Goal: Transaction & Acquisition: Book appointment/travel/reservation

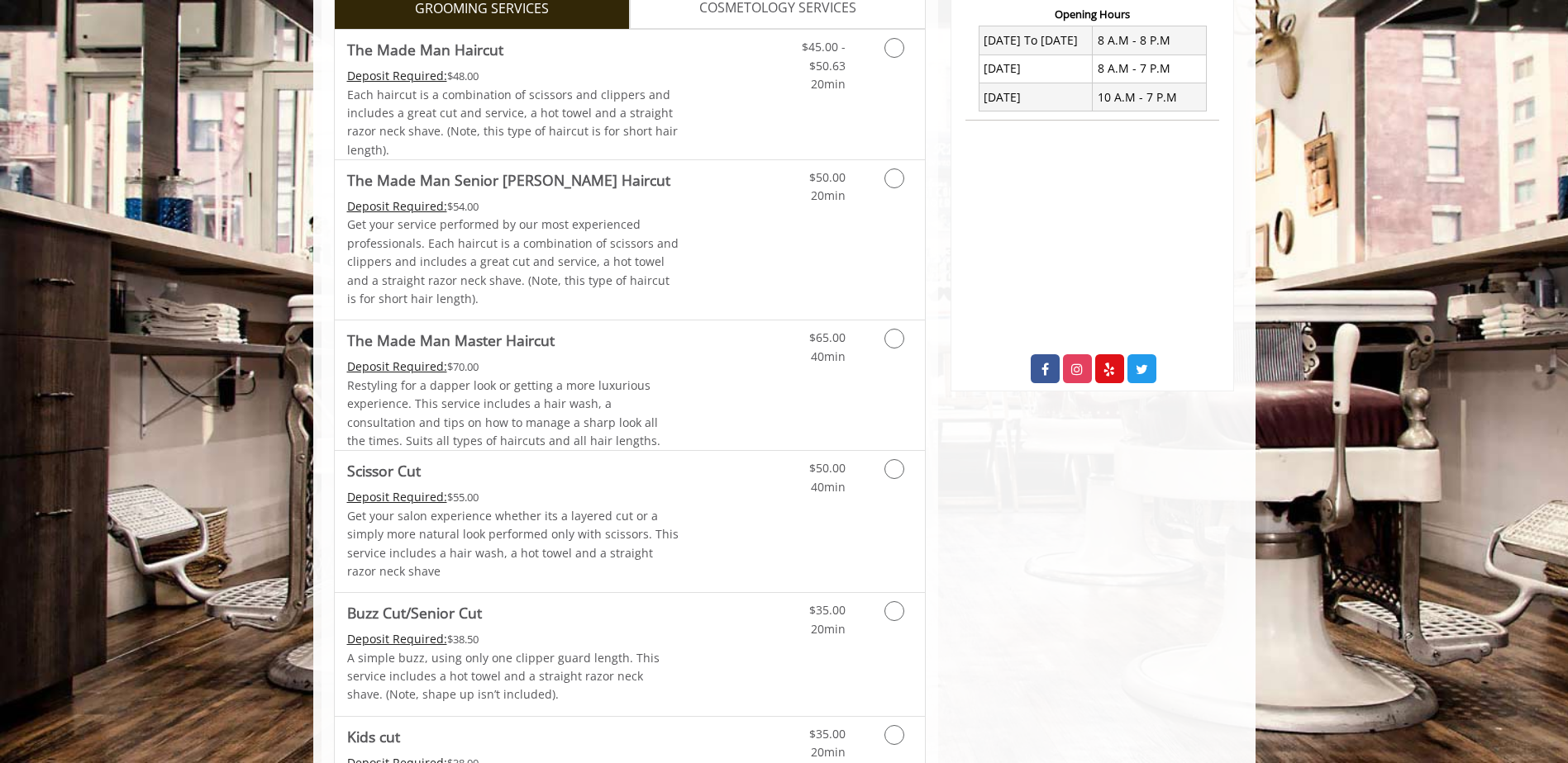
scroll to position [862, 0]
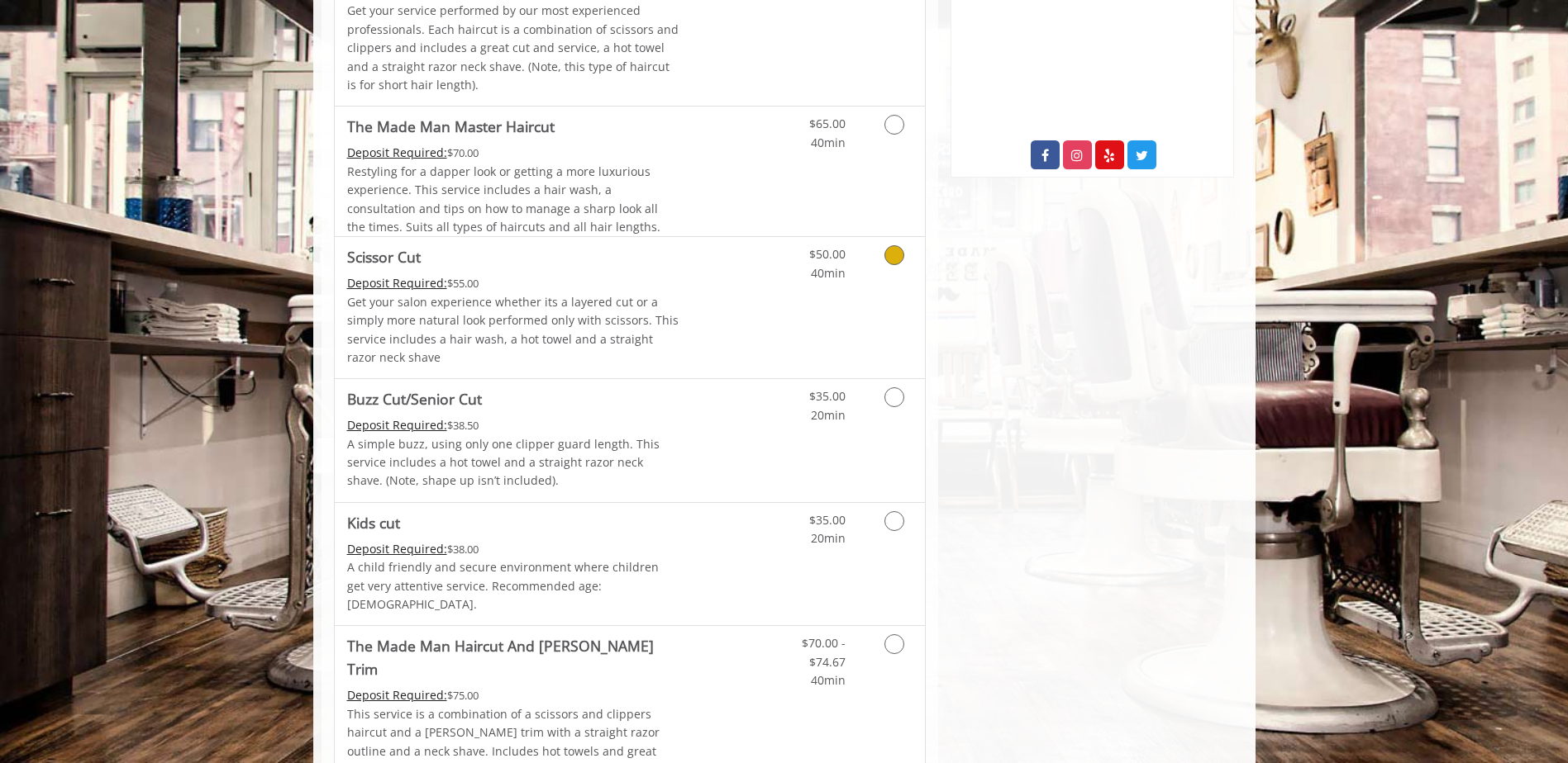
drag, startPoint x: 898, startPoint y: 265, endPoint x: 910, endPoint y: 268, distance: 12.4
click at [909, 268] on link "Grooming services" at bounding box center [891, 260] width 42 height 46
drag, startPoint x: 910, startPoint y: 268, endPoint x: 876, endPoint y: 251, distance: 38.0
click at [876, 251] on link "Grooming services" at bounding box center [891, 260] width 42 height 46
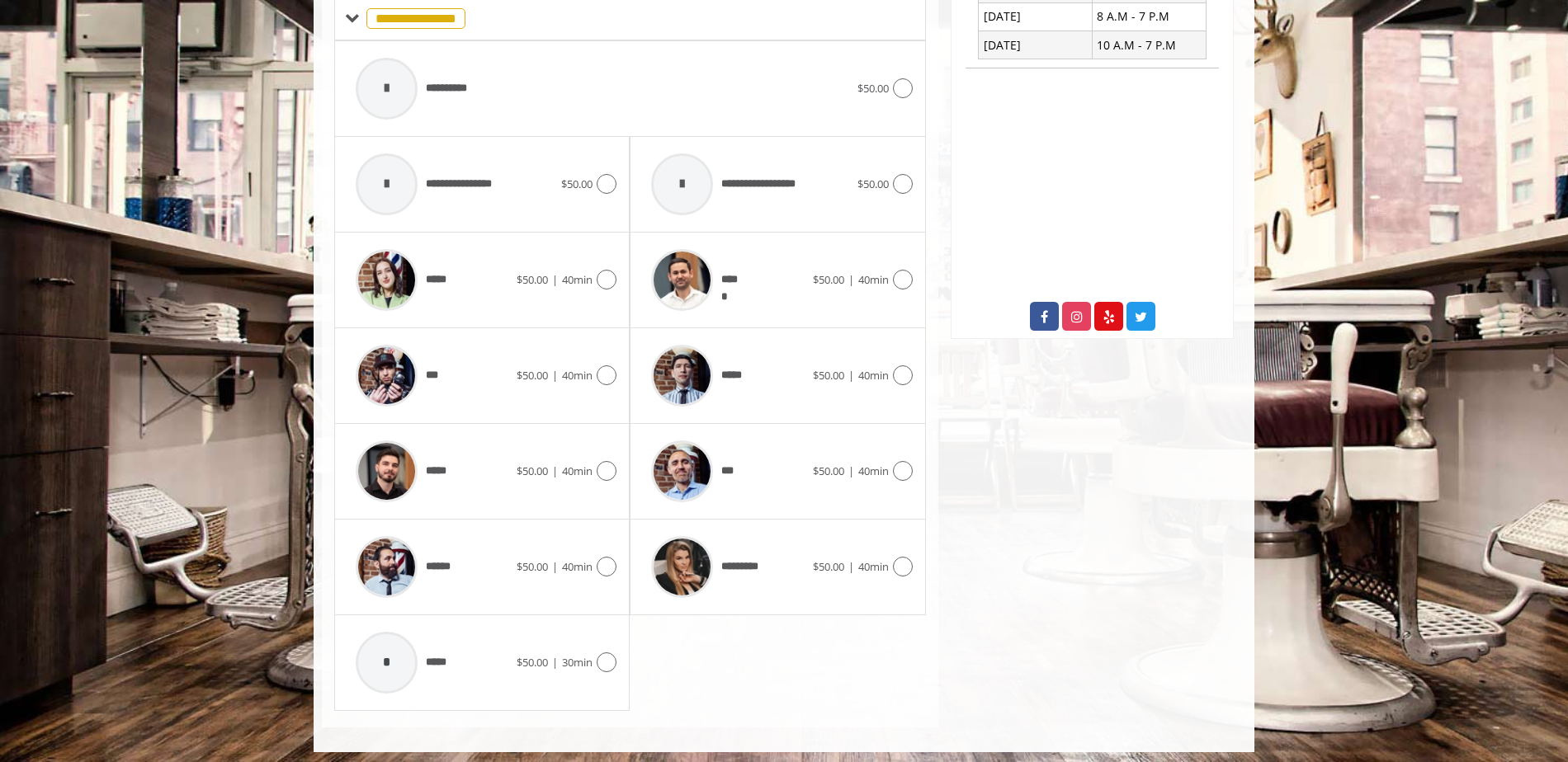
scroll to position [706, 0]
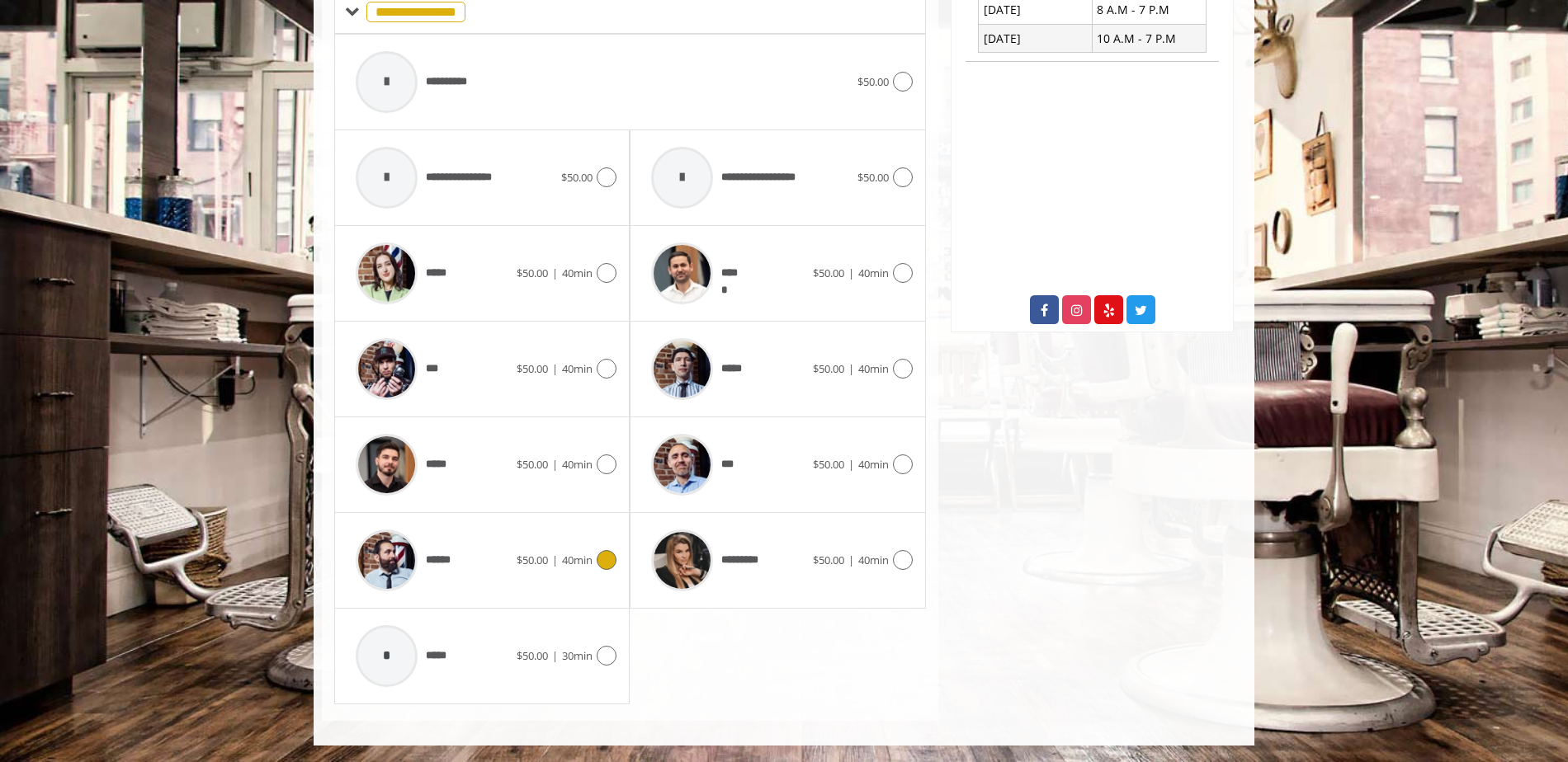
click at [613, 566] on icon at bounding box center [606, 561] width 20 height 20
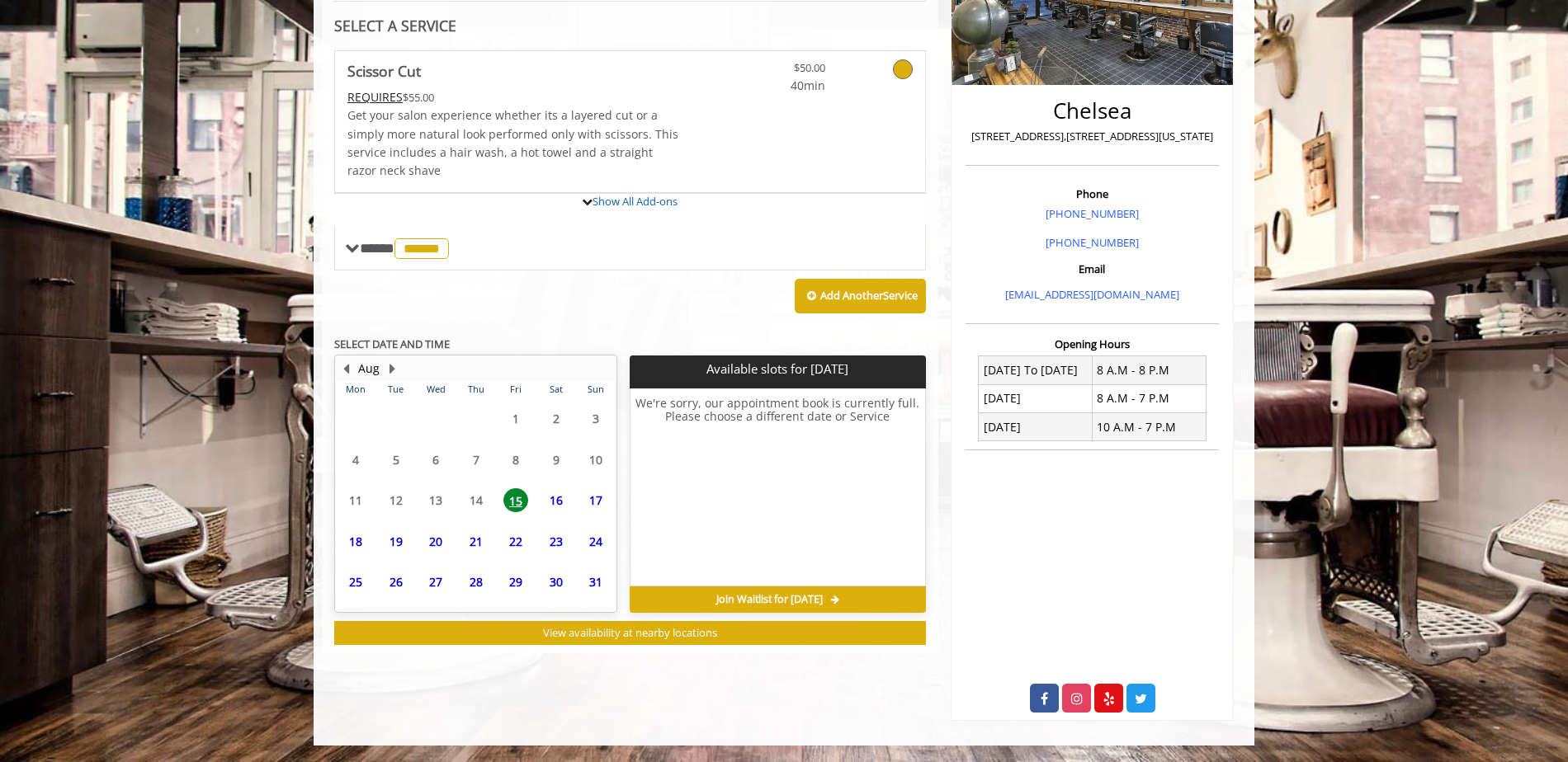
scroll to position [401, 0]
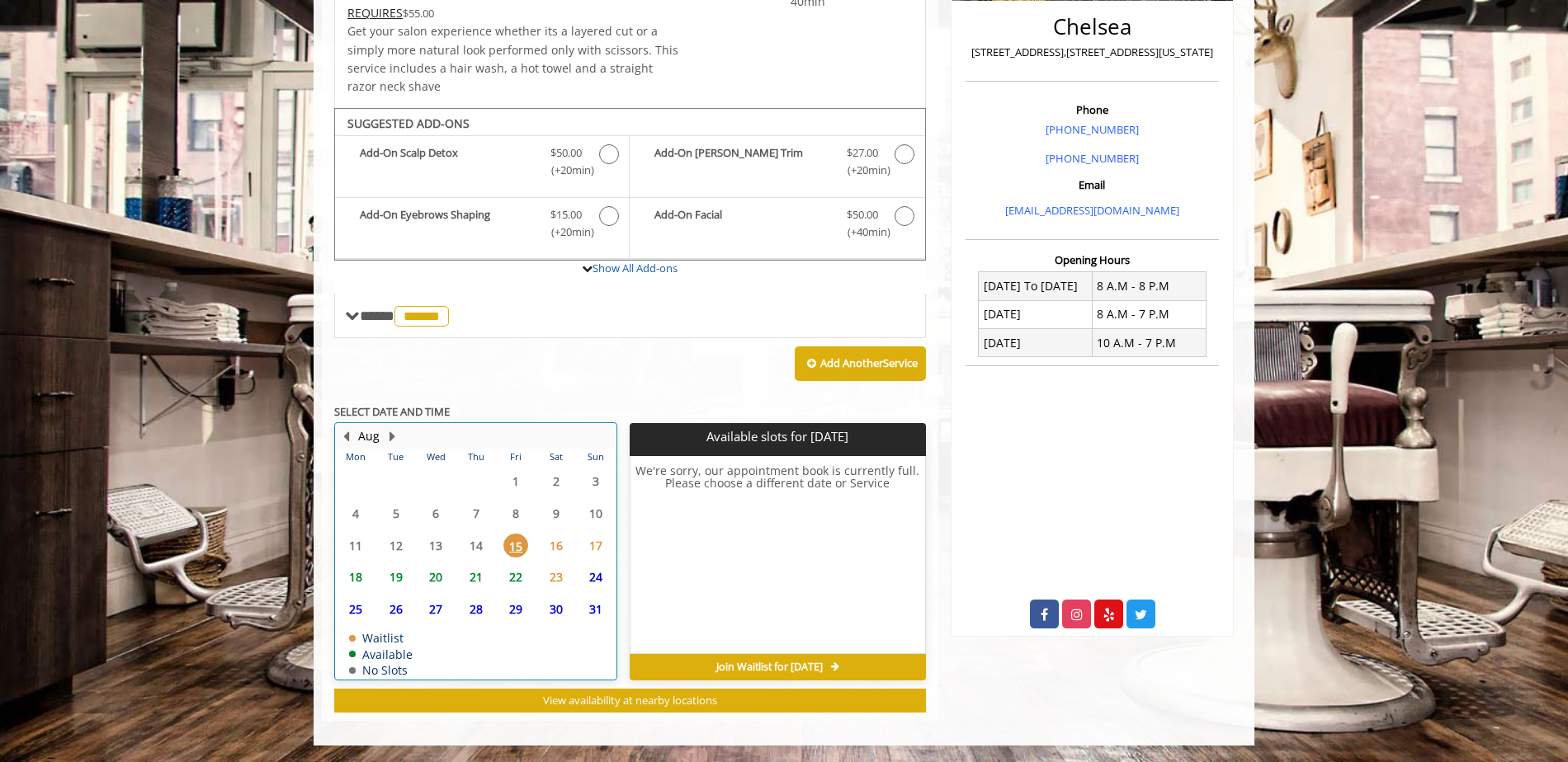
click at [514, 564] on td "22" at bounding box center [516, 577] width 40 height 32
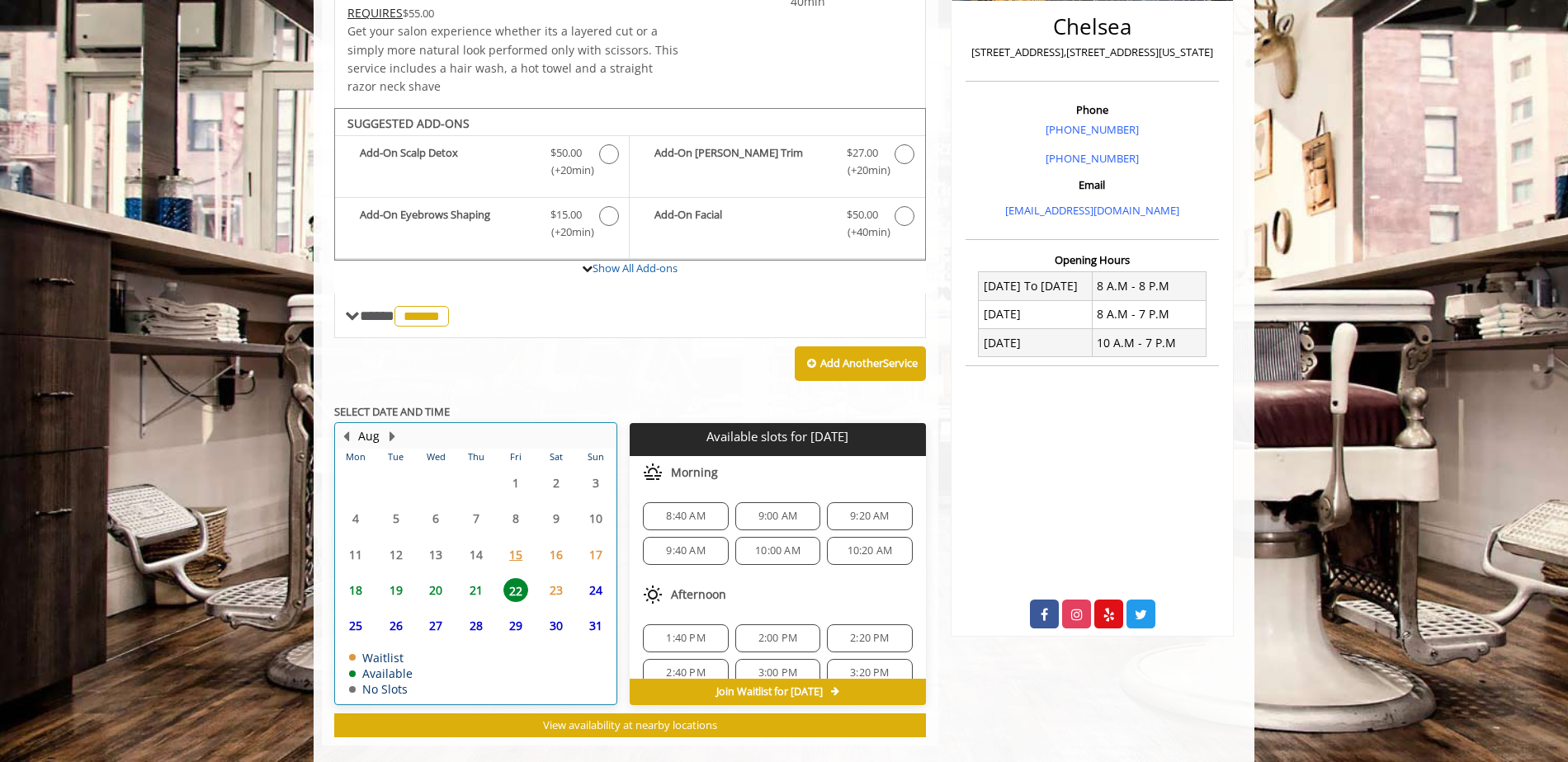
click at [523, 532] on table "Mon Tue Wed Thu Fri Sat Sun 28 29 30 31 1 2 3 4 5 6 7 8 9 10 11 12 13 14 15 16 …" at bounding box center [475, 575] width 279 height 255
click at [520, 556] on span "15" at bounding box center [516, 555] width 25 height 24
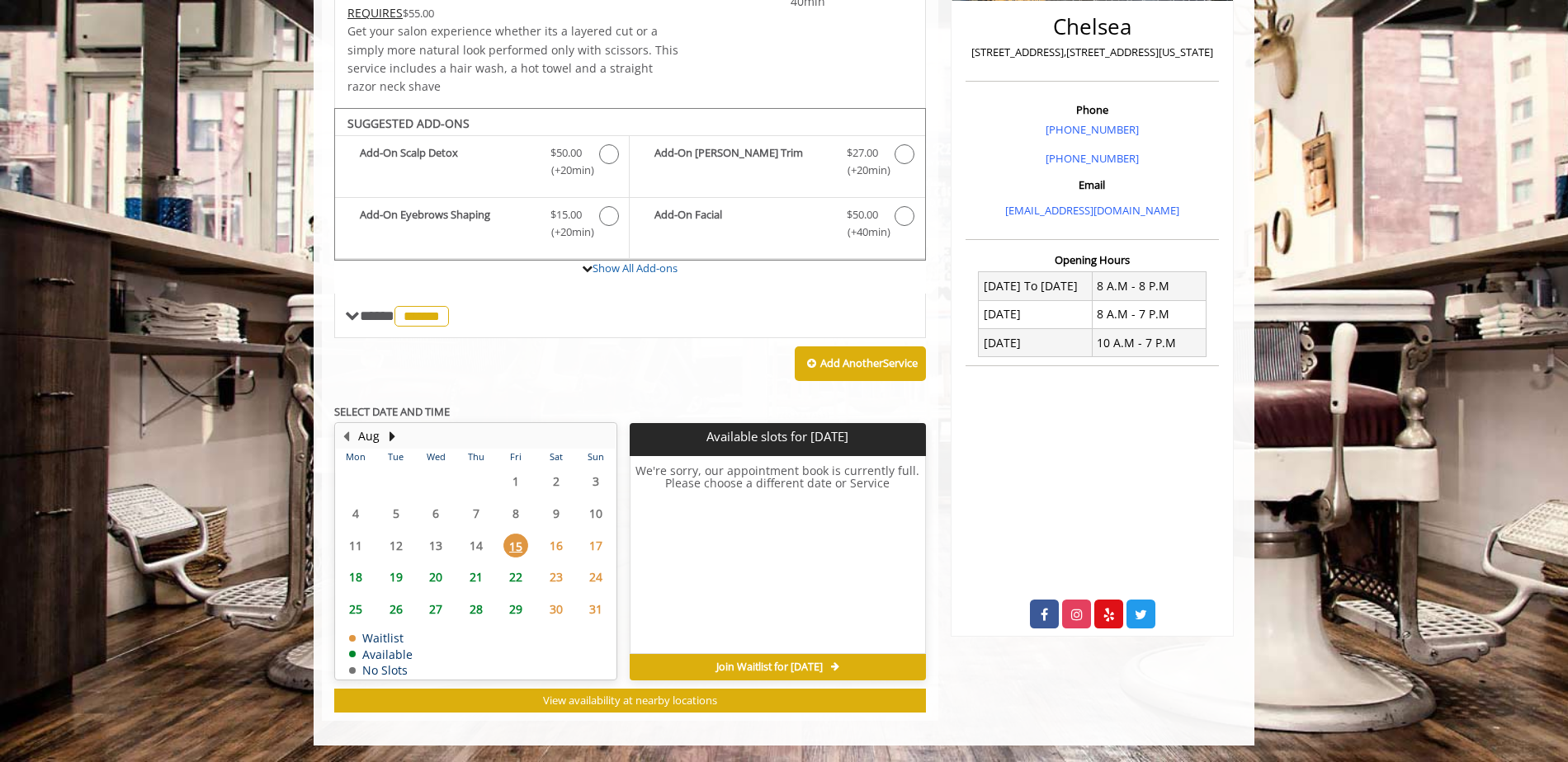
click at [354, 580] on span "18" at bounding box center [356, 577] width 25 height 24
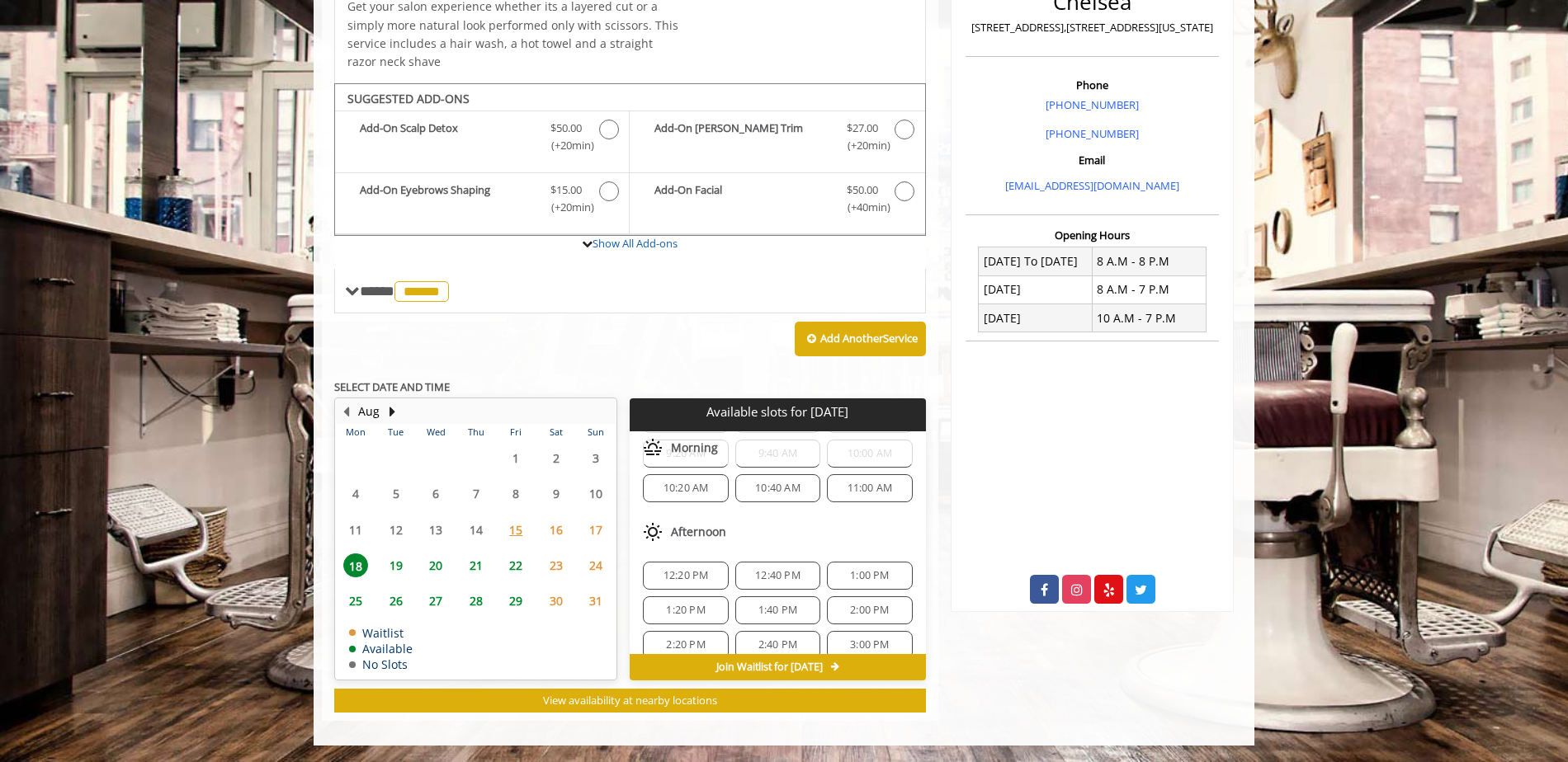
scroll to position [213, 0]
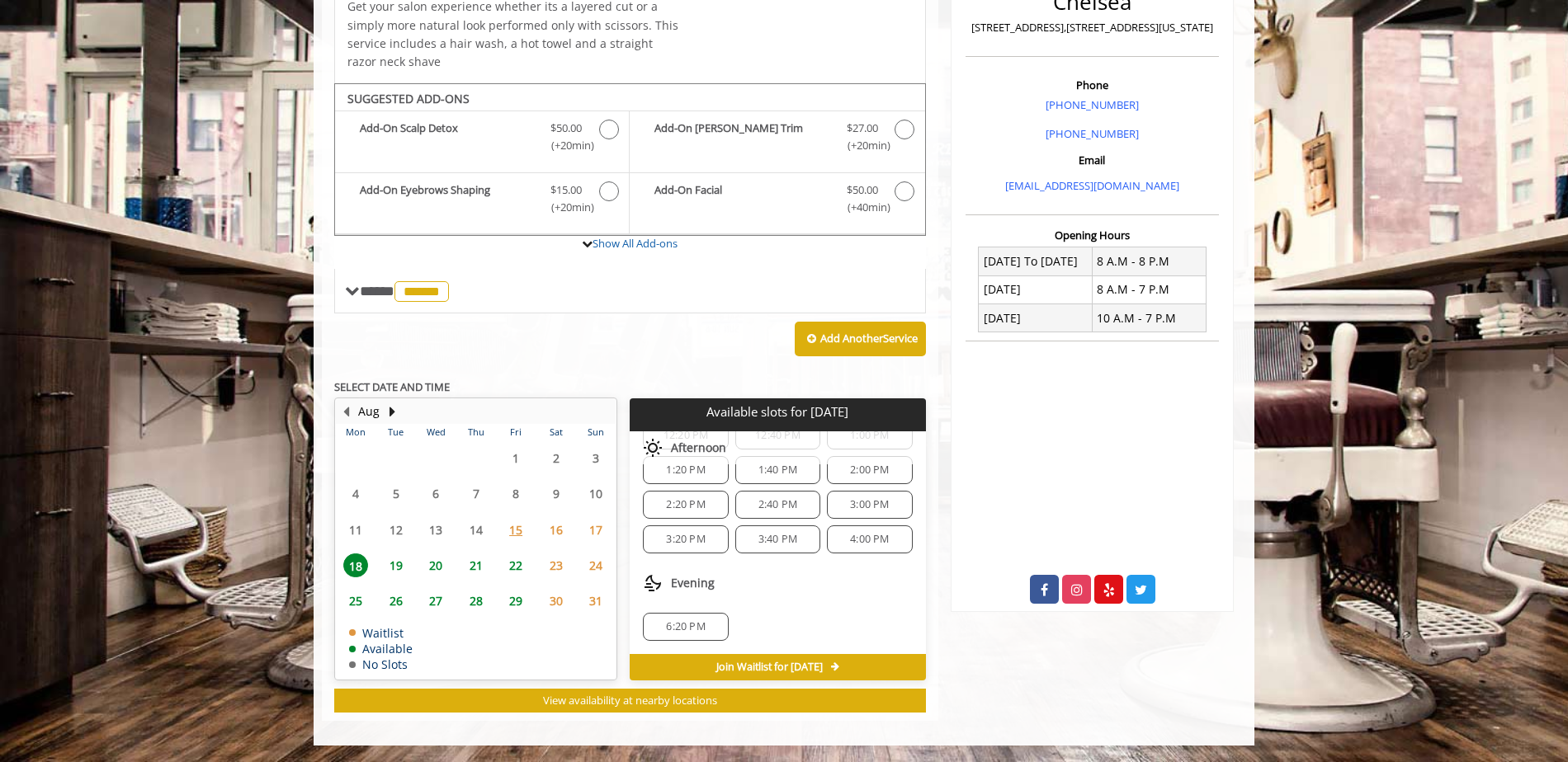
click at [1175, 672] on div "Chelsea [STREET_ADDRESS],[STREET_ADDRESS][US_STATE] Phone [PHONE_NUMBER] [PHONE…" at bounding box center [1091, 245] width 308 height 950
